Goal: Transaction & Acquisition: Purchase product/service

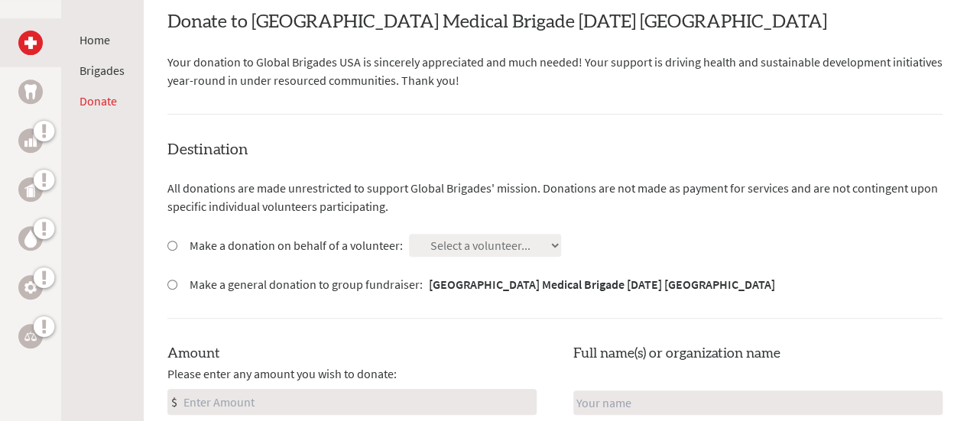
scroll to position [380, 0]
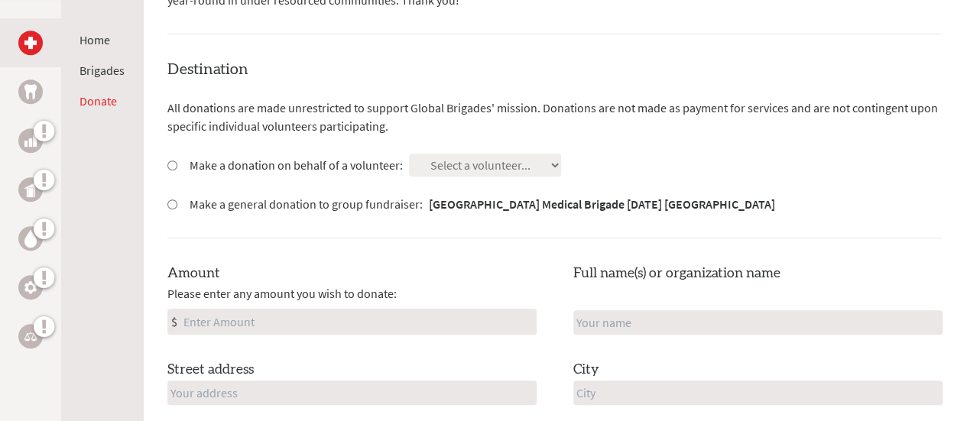
click at [171, 163] on input "Make a donation on behalf of a volunteer:" at bounding box center [172, 166] width 10 height 10
radio input "true"
click at [490, 163] on select "Select a volunteer... [PERSON_NAME] [PERSON_NAME] [PERSON_NAME] [PERSON_NAME] […" at bounding box center [485, 165] width 152 height 23
select select "93C0D219-1730-11F0-B3BE-42010A8A0038"
click at [409, 154] on select "Select a volunteer... [PERSON_NAME] [PERSON_NAME] [PERSON_NAME] [PERSON_NAME] […" at bounding box center [485, 165] width 152 height 23
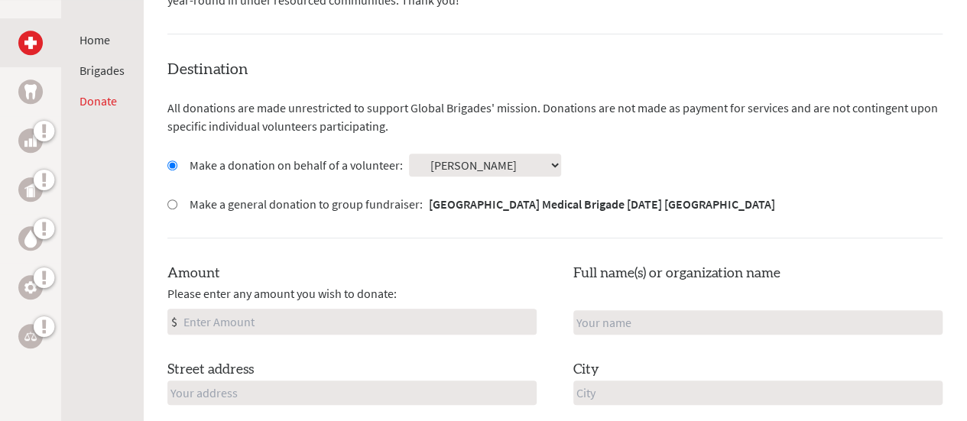
click at [268, 330] on input "Amount" at bounding box center [358, 322] width 356 height 24
type input "100"
click at [591, 322] on input "text" at bounding box center [758, 322] width 369 height 24
type input "[PERSON_NAME]"
type input "[STREET_ADDRESS][PERSON_NAME]"
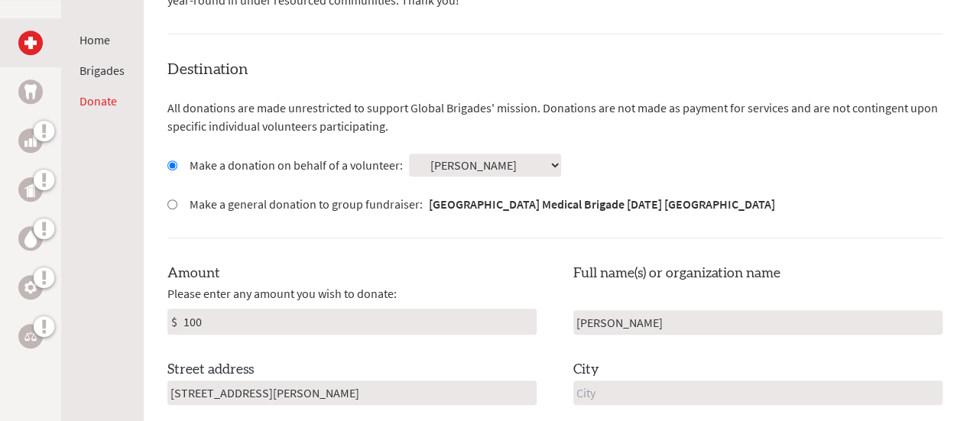
type input "[PERSON_NAME]"
type input "[US_STATE]"
type input "19317"
type input "[GEOGRAPHIC_DATA]"
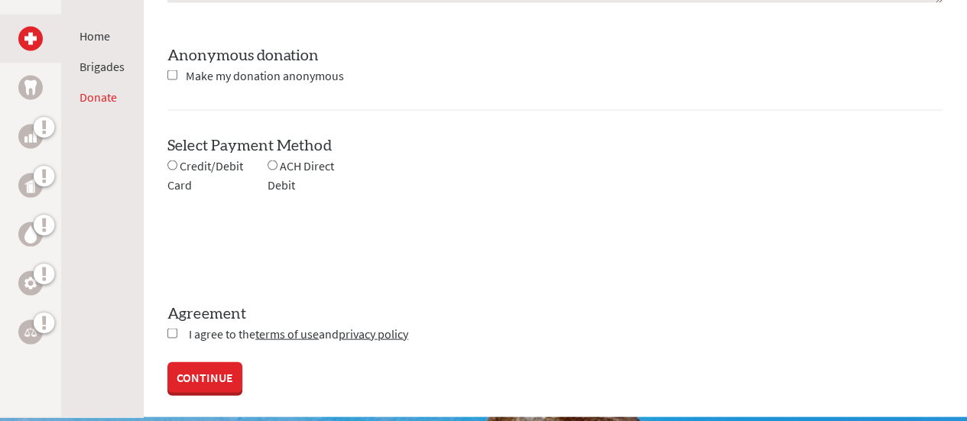
scroll to position [1468, 0]
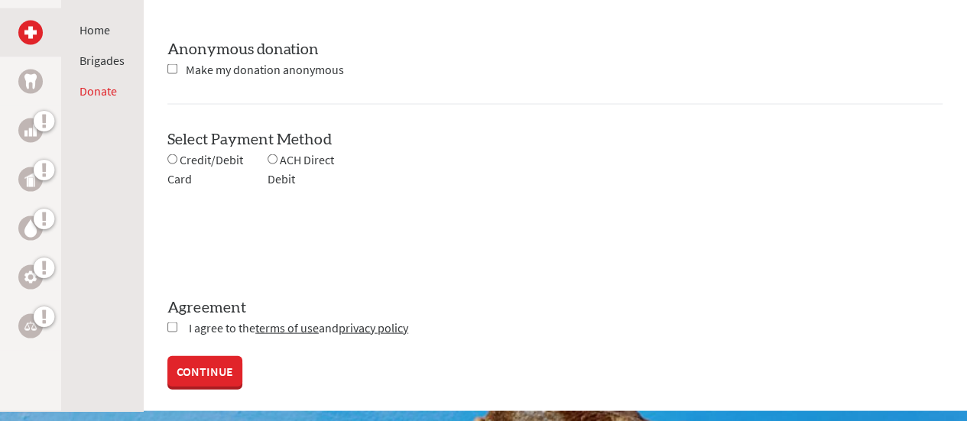
click at [176, 154] on input "radio" at bounding box center [172, 159] width 10 height 10
radio input "true"
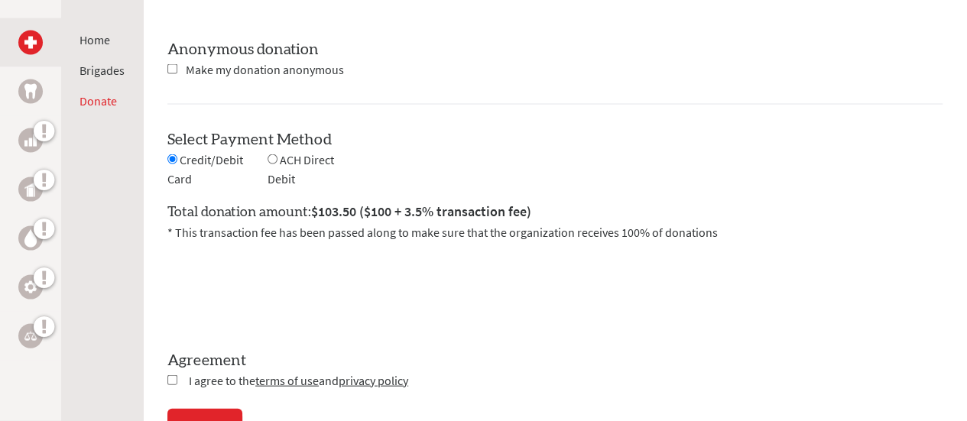
click at [171, 375] on input "checkbox" at bounding box center [172, 380] width 10 height 10
checkbox input "true"
click at [201, 409] on div "CONTINUE" at bounding box center [554, 424] width 775 height 31
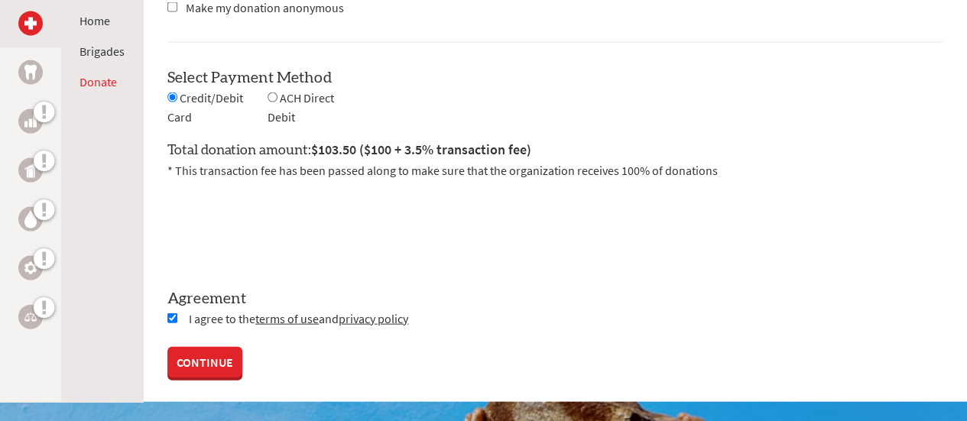
scroll to position [1548, 0]
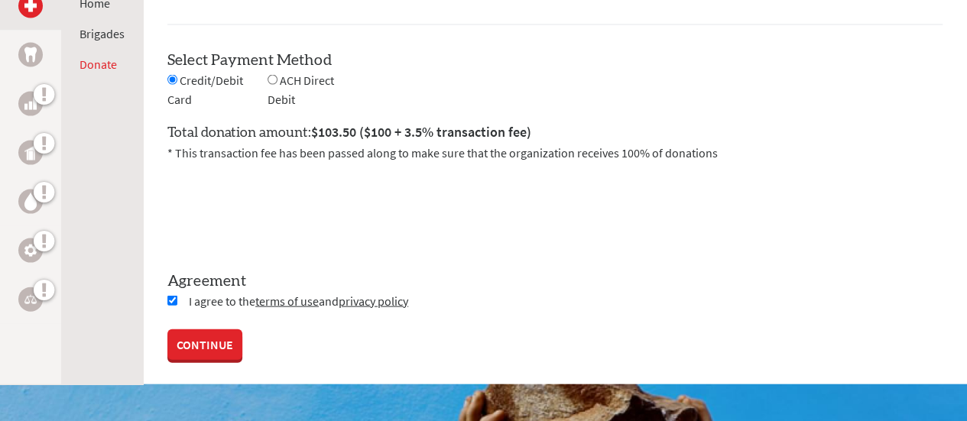
click at [200, 344] on link "CONTINUE" at bounding box center [204, 345] width 75 height 31
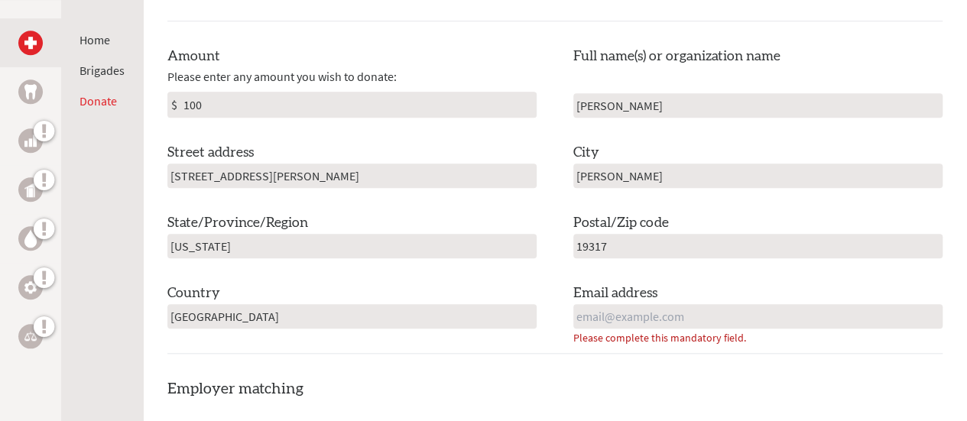
scroll to position [601, 0]
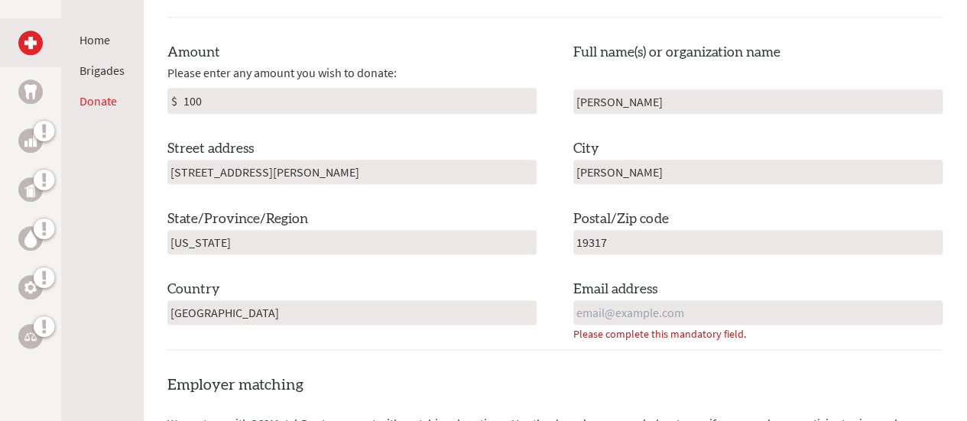
click at [616, 310] on input "email" at bounding box center [758, 313] width 369 height 24
click at [659, 307] on input "[EMAIL_ADDRESS][DOMAIN_NAME]" at bounding box center [758, 313] width 369 height 24
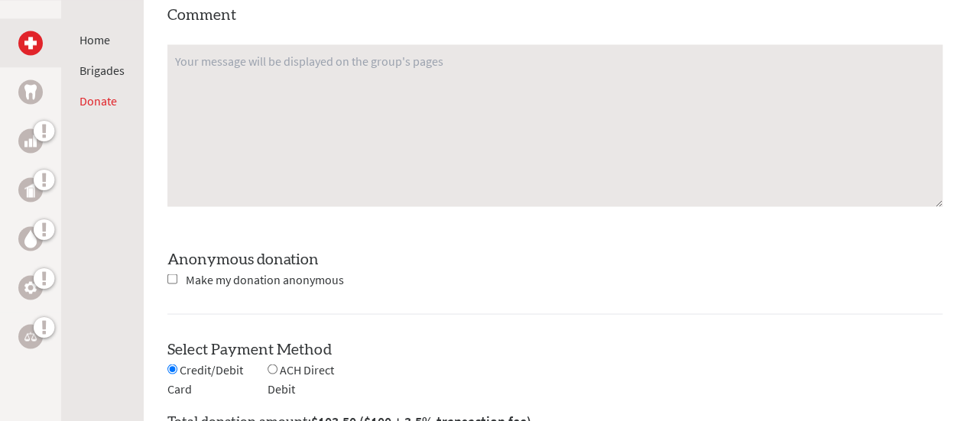
scroll to position [1255, 0]
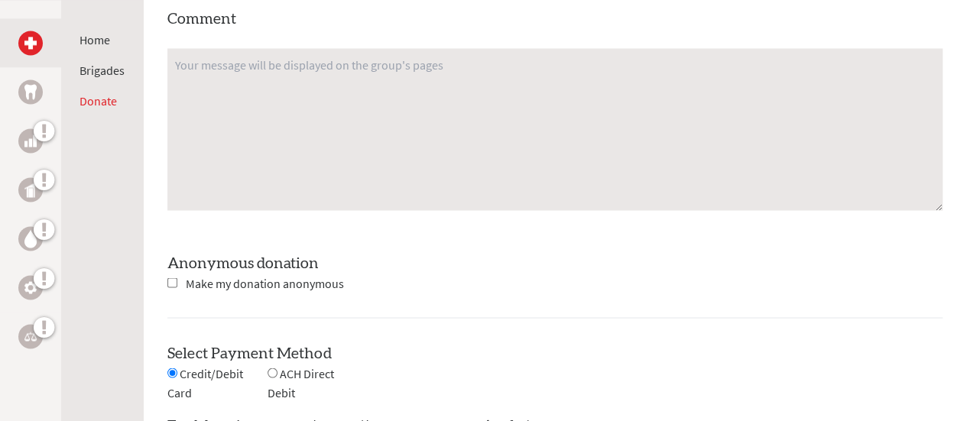
type input "[EMAIL_ADDRESS][DOMAIN_NAME]"
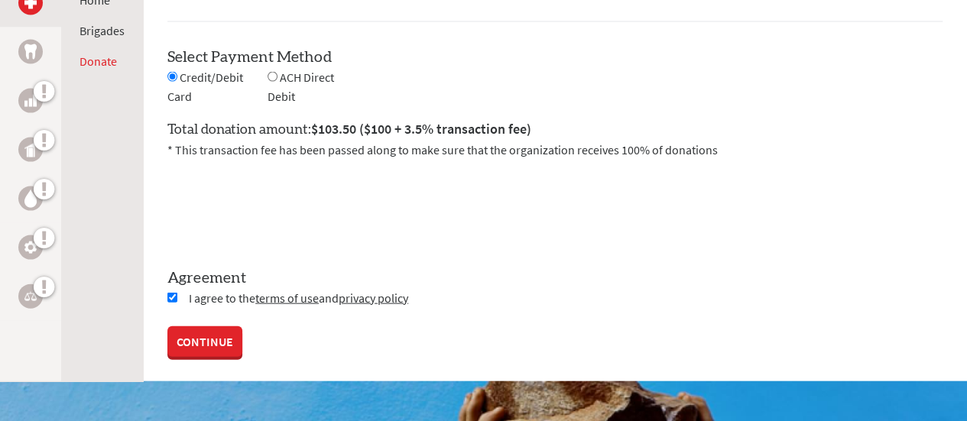
click at [205, 63] on div "Select Payment Method NOTE: American Express is not accepted. Please proceed no…" at bounding box center [554, 77] width 775 height 60
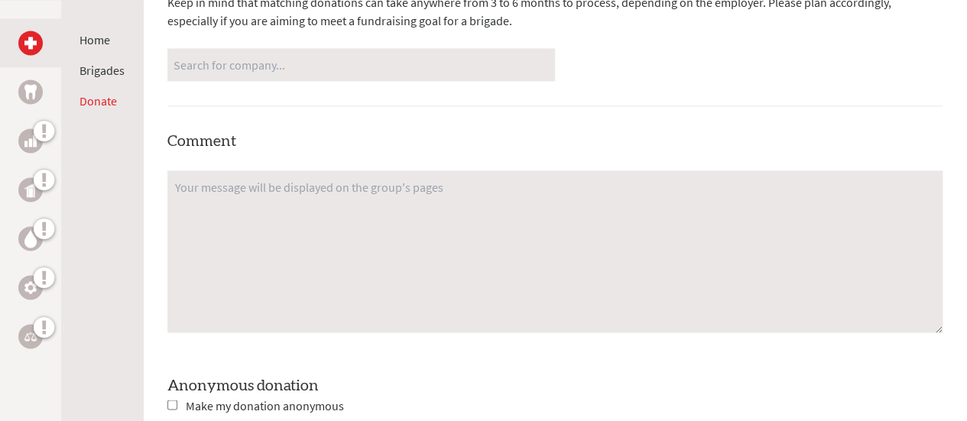
scroll to position [1094, 0]
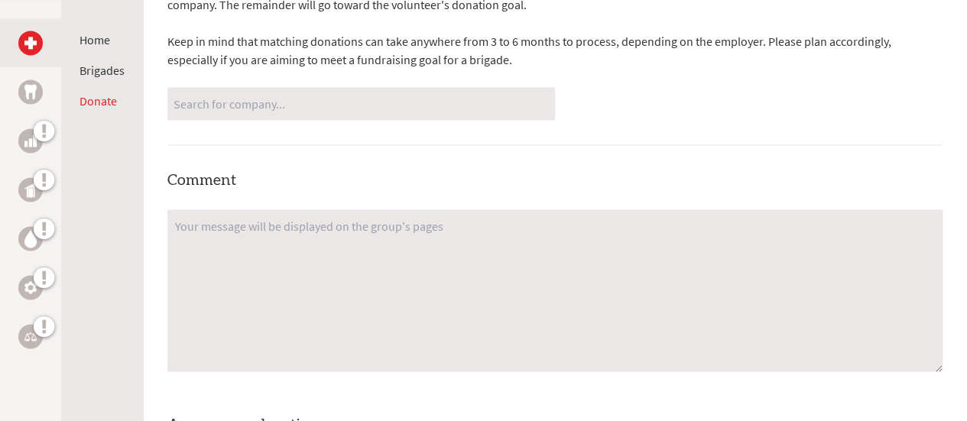
click at [199, 227] on textarea at bounding box center [554, 291] width 775 height 162
click at [401, 306] on textarea "So proud of you [PERSON_NAME]!" at bounding box center [554, 291] width 775 height 162
click at [687, 288] on textarea "So proud of you [PERSON_NAME]!" at bounding box center [554, 291] width 775 height 162
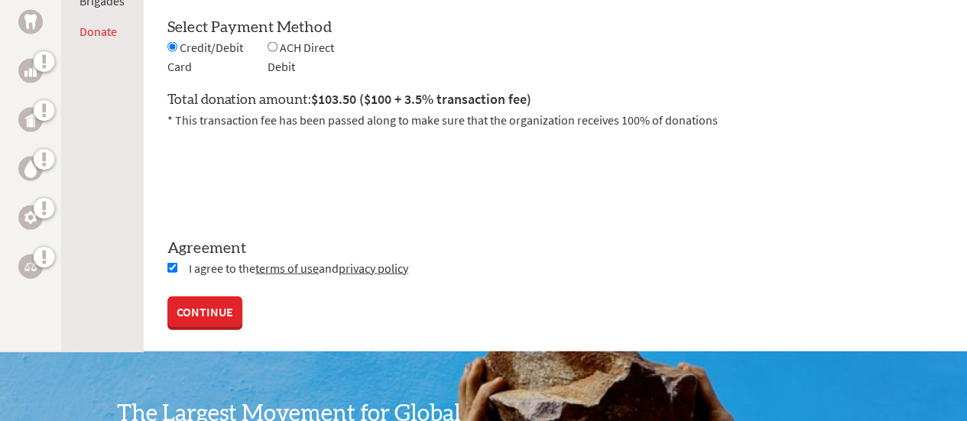
scroll to position [1614, 0]
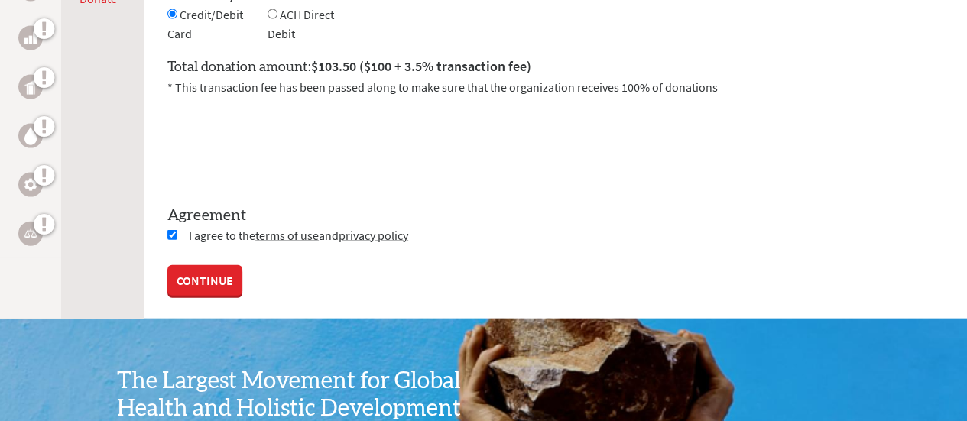
type textarea "So proud of you [PERSON_NAME]!"
click at [197, 270] on link "CONTINUE" at bounding box center [204, 280] width 75 height 31
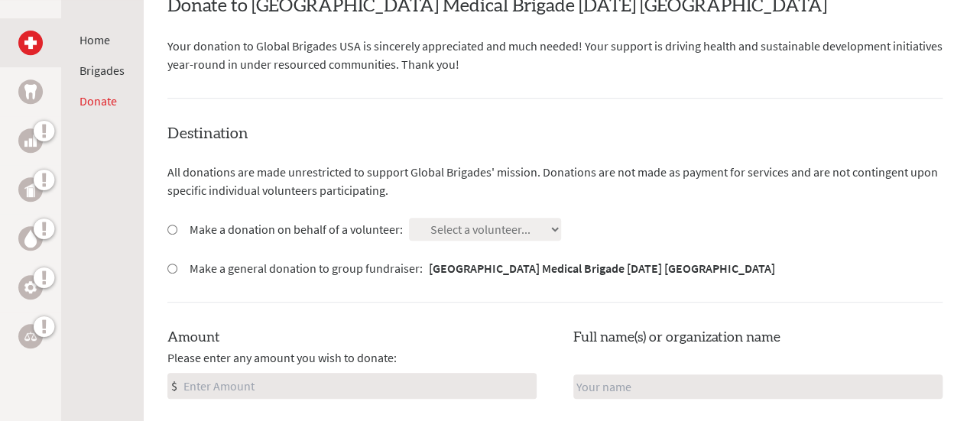
scroll to position [319, 0]
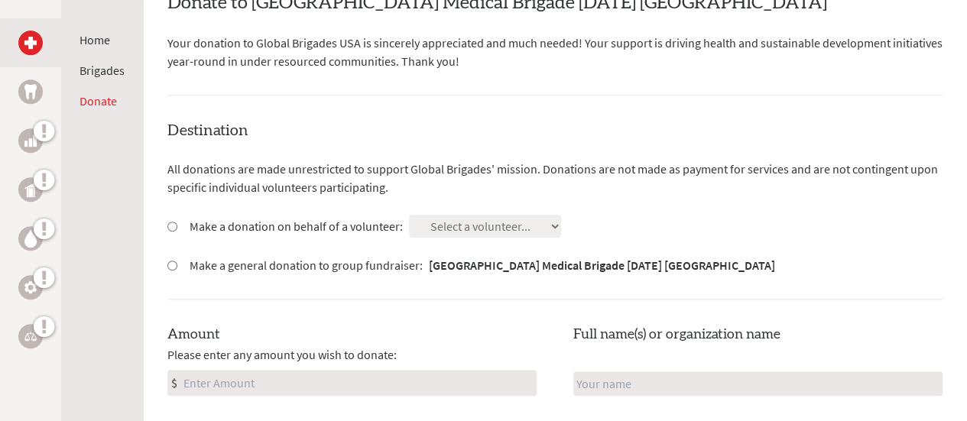
click at [168, 223] on input "Make a donation on behalf of a volunteer:" at bounding box center [172, 227] width 10 height 10
radio input "true"
click at [504, 226] on select "Select a volunteer... [PERSON_NAME] [PERSON_NAME] [PERSON_NAME] [PERSON_NAME] […" at bounding box center [485, 226] width 152 height 23
select select "93C0D219-1730-11F0-B3BE-42010A8A0038"
click at [409, 215] on select "Select a volunteer... [PERSON_NAME] [PERSON_NAME] [PERSON_NAME] [PERSON_NAME] […" at bounding box center [485, 226] width 152 height 23
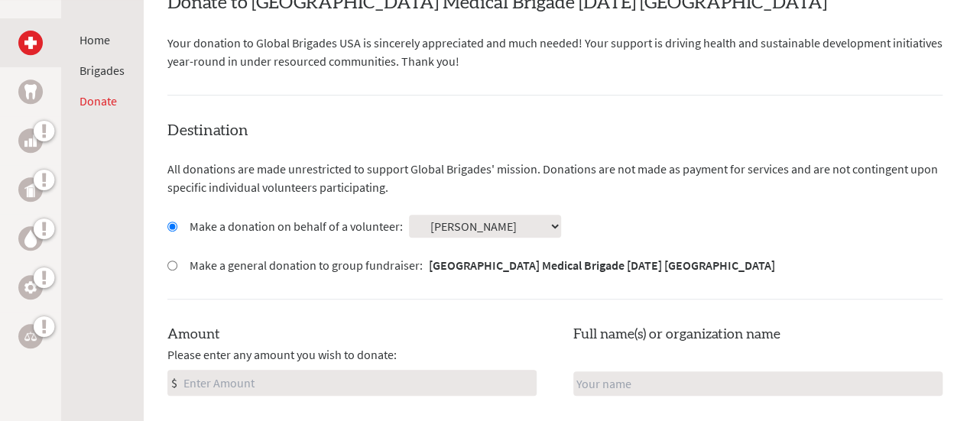
click at [338, 377] on input "Amount" at bounding box center [358, 383] width 356 height 24
type input "100"
click at [629, 372] on input "text" at bounding box center [758, 384] width 369 height 24
type input "[PERSON_NAME]"
type input "[STREET_ADDRESS][PERSON_NAME]"
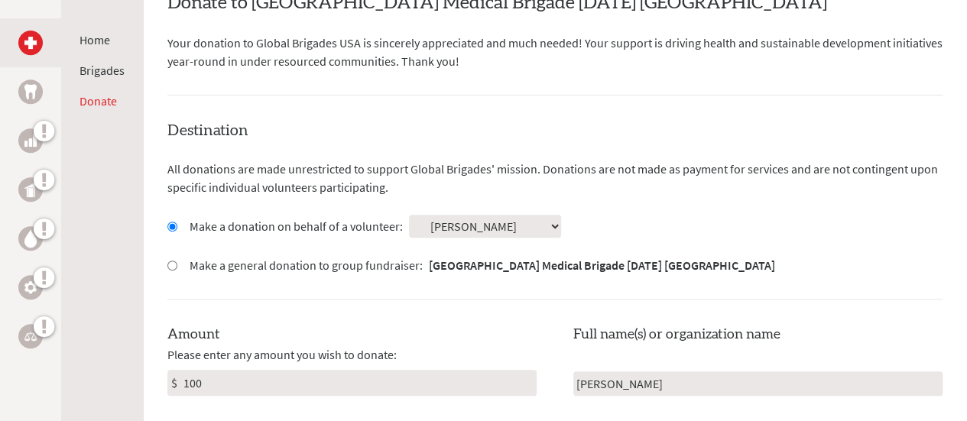
type input "[PERSON_NAME]"
type input "[US_STATE]"
type input "19317"
type input "[GEOGRAPHIC_DATA]"
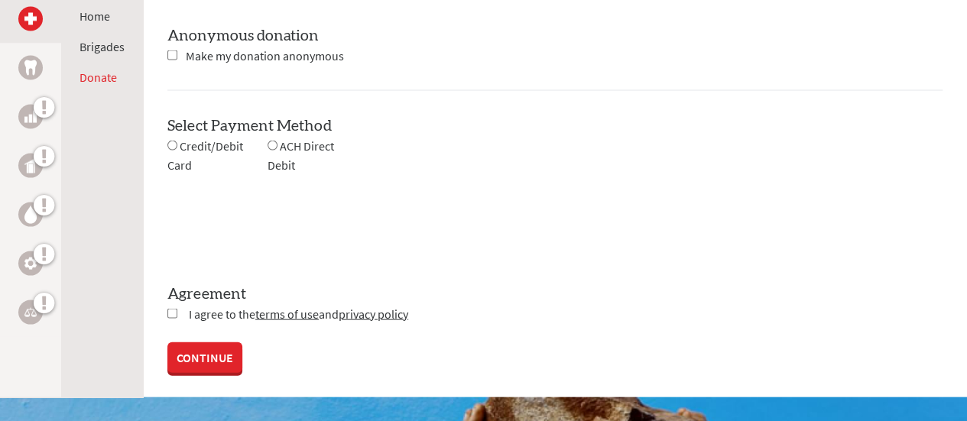
scroll to position [1488, 0]
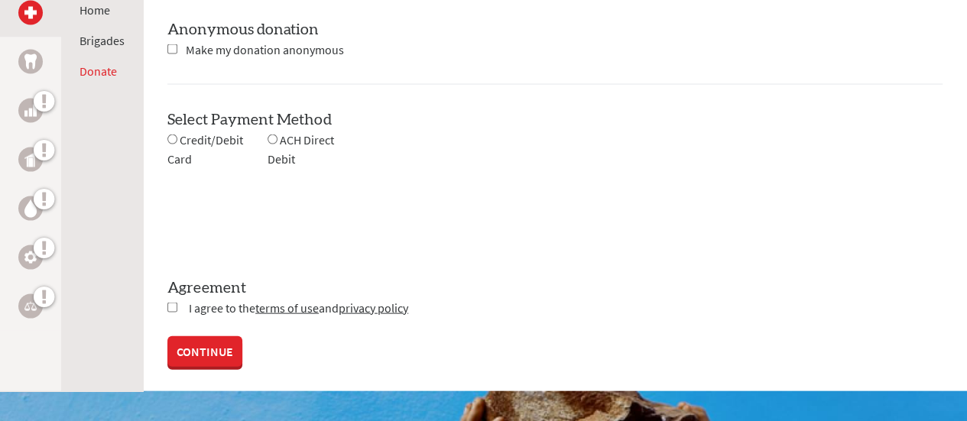
click at [176, 135] on input "radio" at bounding box center [172, 140] width 10 height 10
radio input "true"
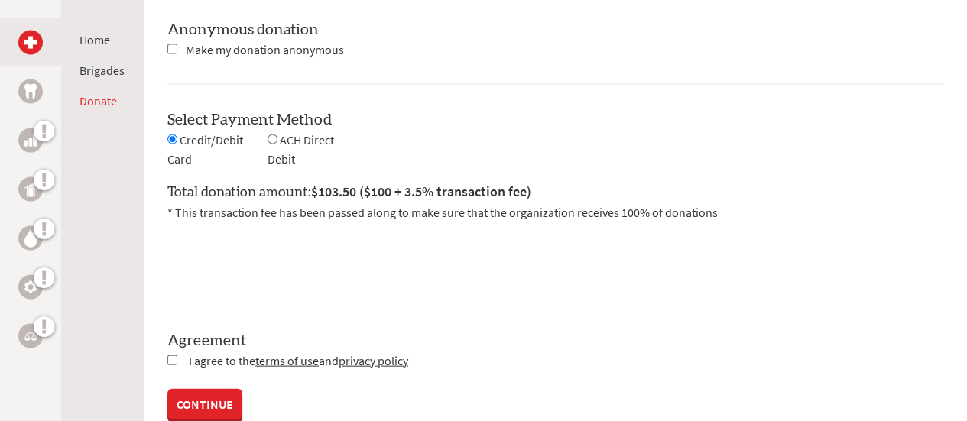
click at [173, 359] on input "checkbox" at bounding box center [172, 361] width 10 height 10
checkbox input "true"
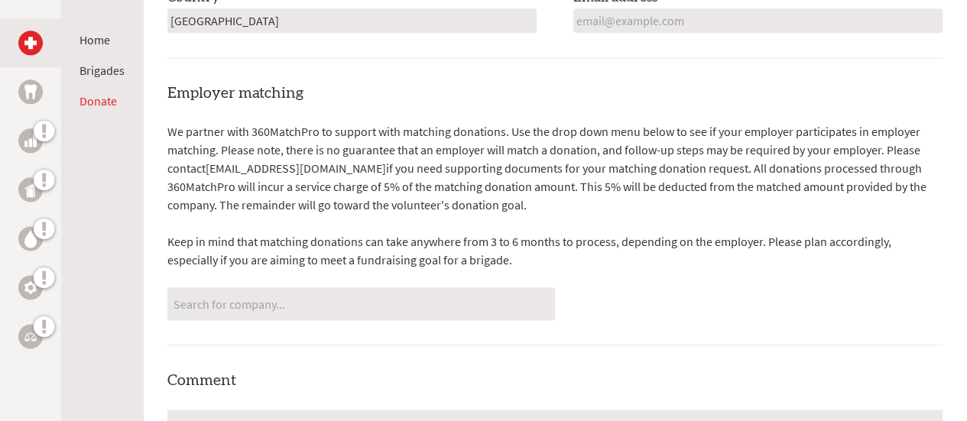
scroll to position [709, 0]
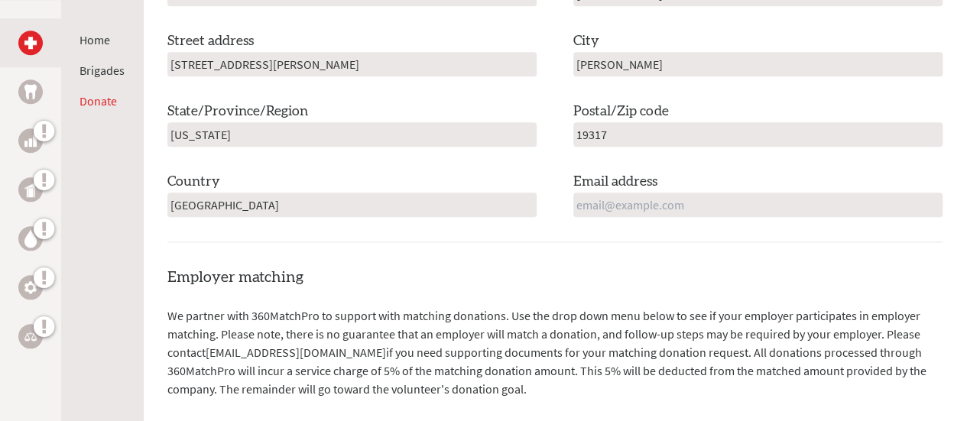
click at [594, 203] on input "email" at bounding box center [758, 205] width 369 height 24
type input "[EMAIL_ADDRESS][DOMAIN_NAME]"
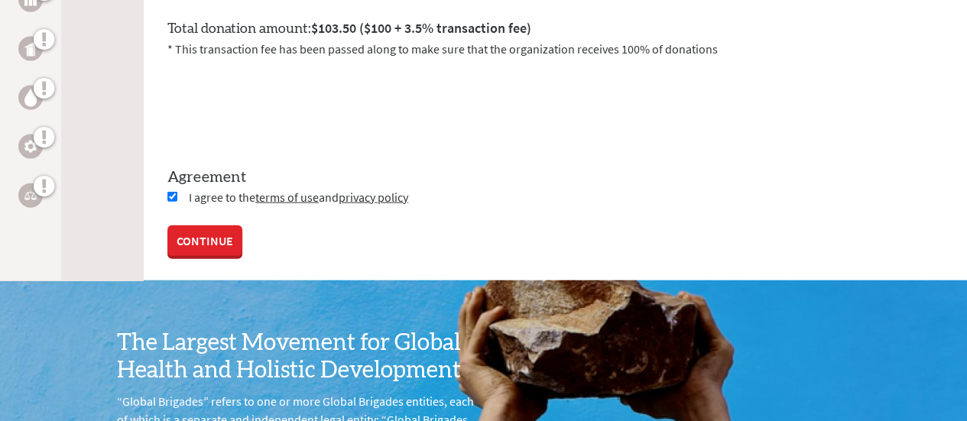
scroll to position [1557, 0]
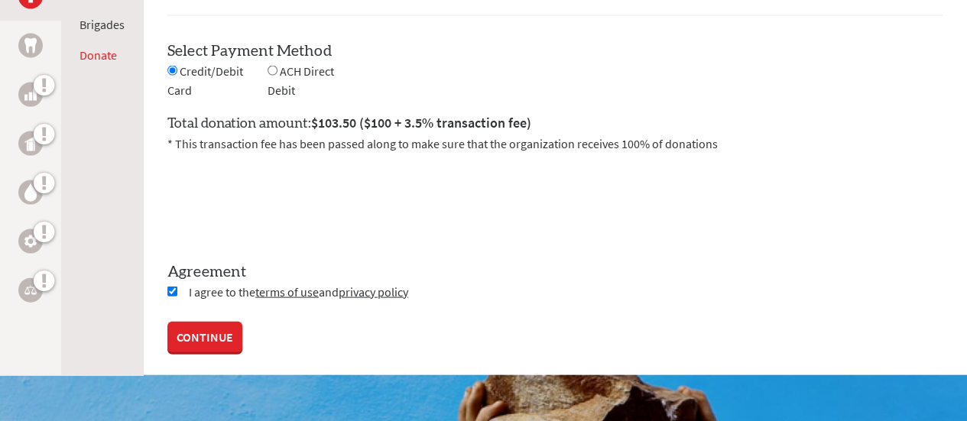
click at [191, 333] on link "CONTINUE" at bounding box center [204, 337] width 75 height 31
